Goal: Find specific page/section: Find specific page/section

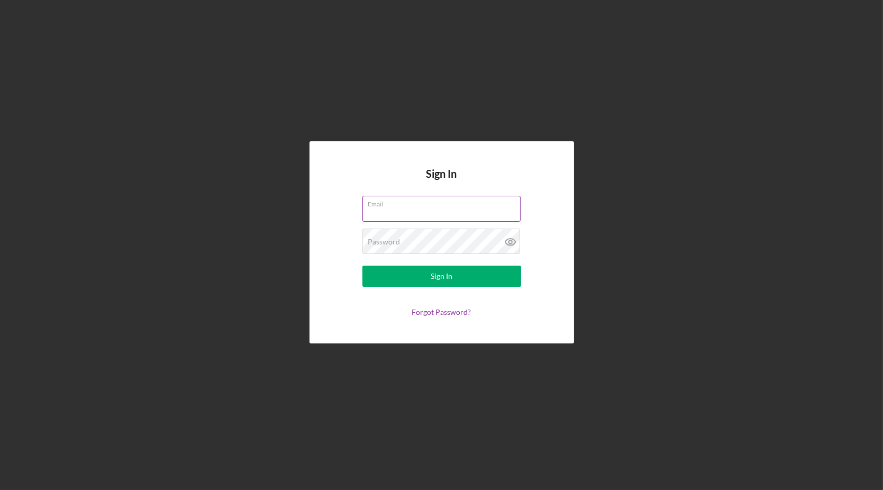
click at [430, 216] on input "Email" at bounding box center [441, 208] width 158 height 25
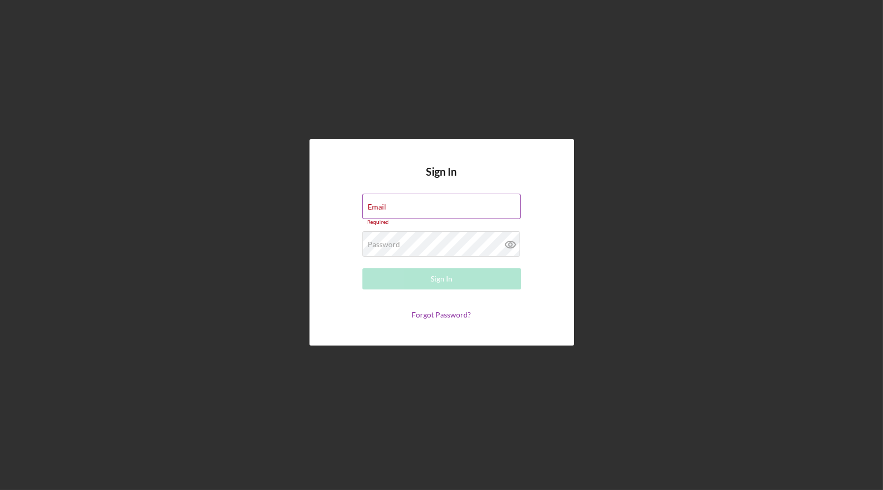
type input "[EMAIL_ADDRESS][DOMAIN_NAME]"
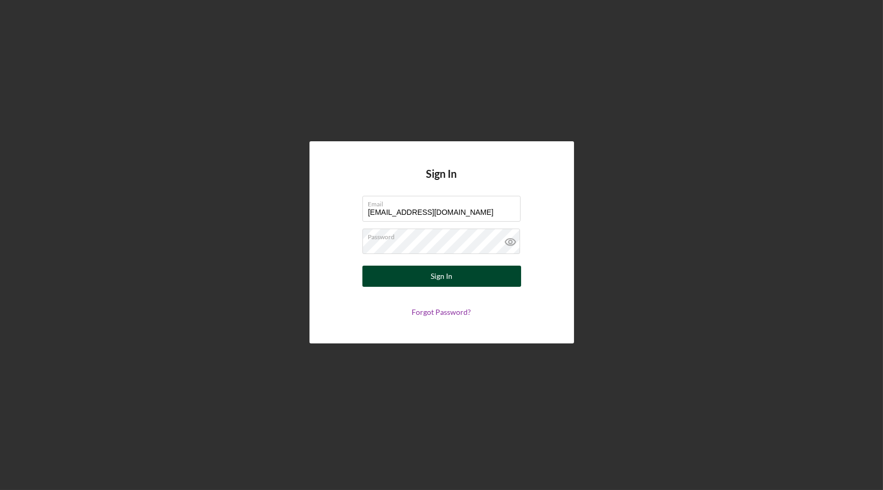
click at [436, 269] on div "Sign In" at bounding box center [442, 276] width 22 height 21
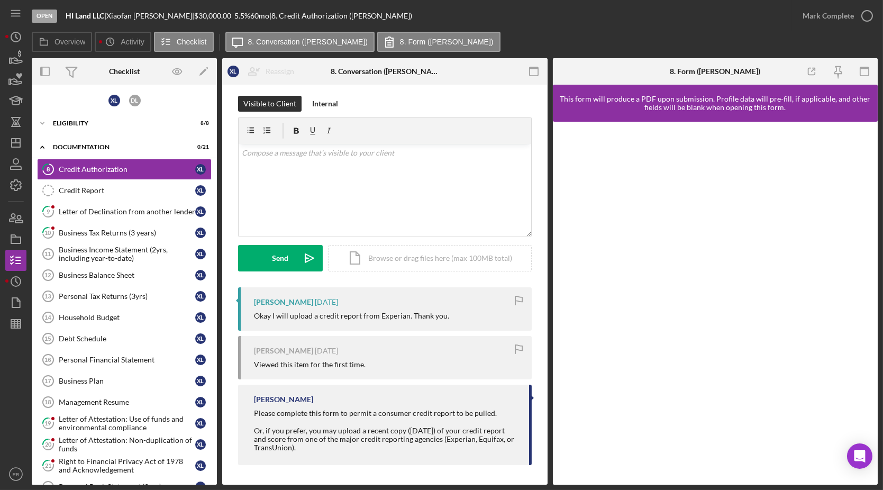
scroll to position [6, 0]
